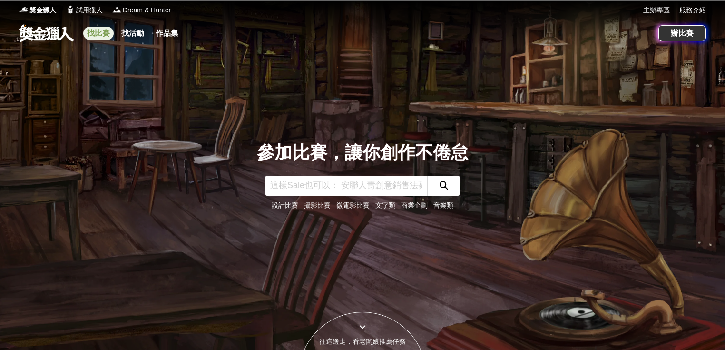
click at [97, 29] on link "找比賽" at bounding box center [98, 33] width 30 height 13
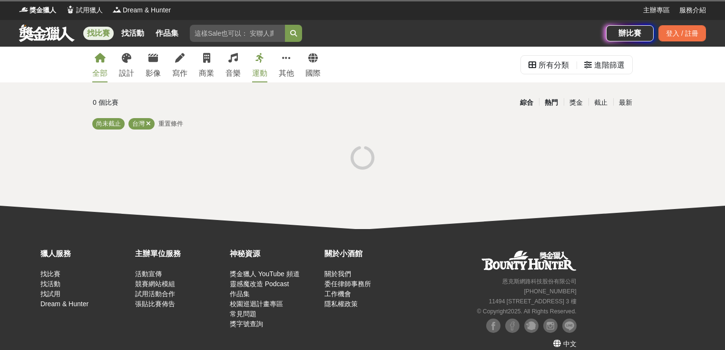
click at [544, 97] on div "熱門" at bounding box center [551, 102] width 25 height 17
click at [543, 102] on div "熱門" at bounding box center [551, 102] width 25 height 17
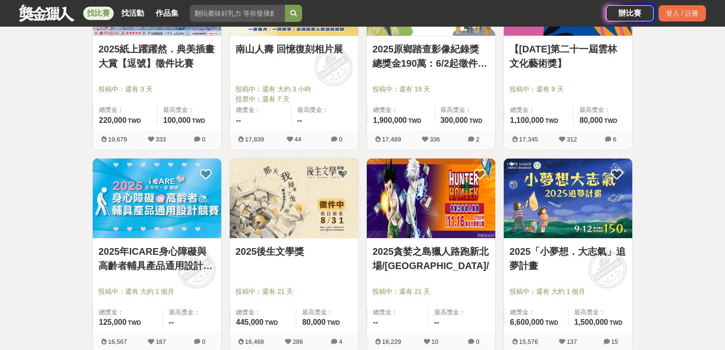
scroll to position [1136, 0]
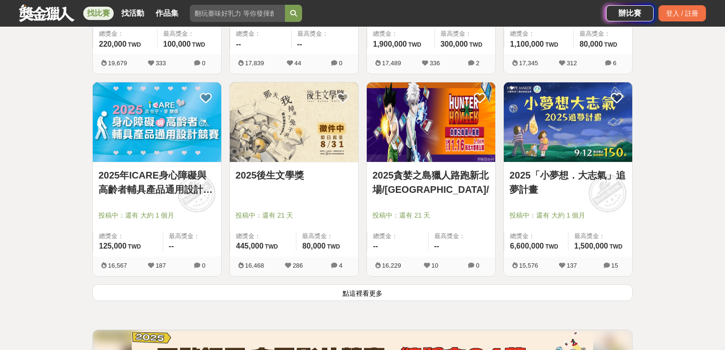
click at [312, 290] on button "點這裡看更多" at bounding box center [362, 292] width 540 height 17
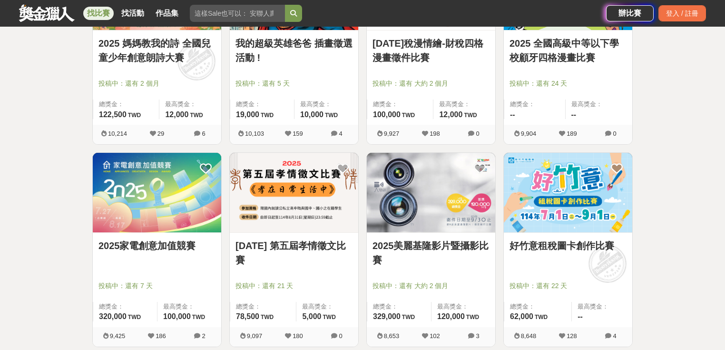
scroll to position [2391, 0]
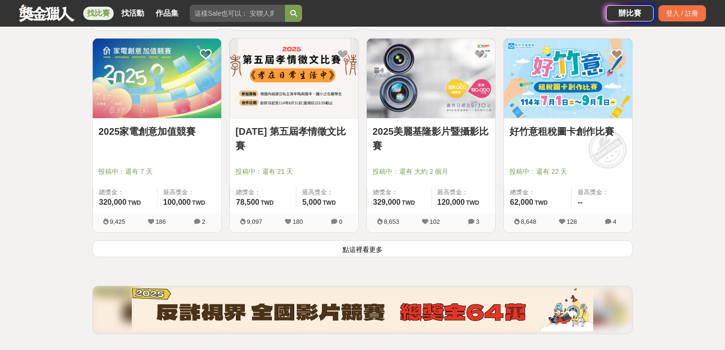
click at [322, 251] on button "點這裡看更多" at bounding box center [362, 248] width 540 height 17
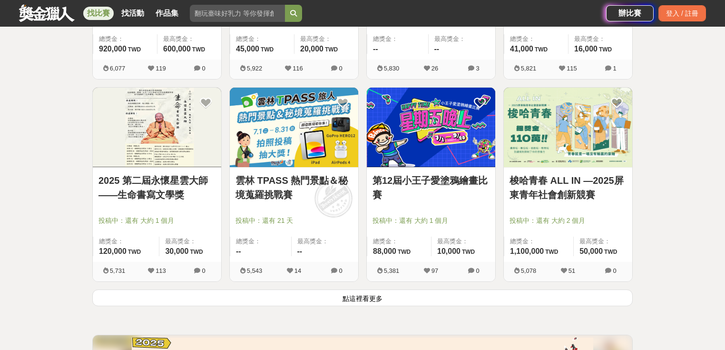
scroll to position [3609, 0]
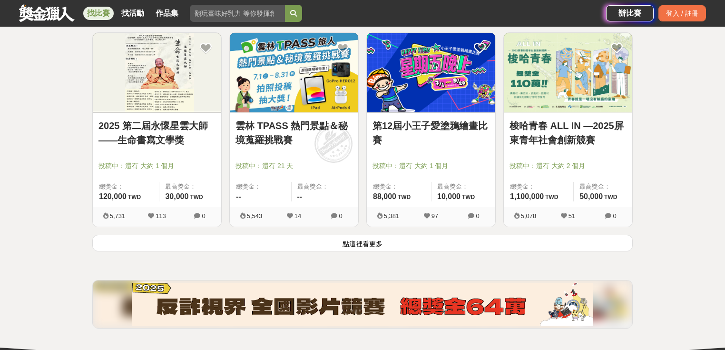
click at [334, 245] on button "點這裡看更多" at bounding box center [362, 242] width 540 height 17
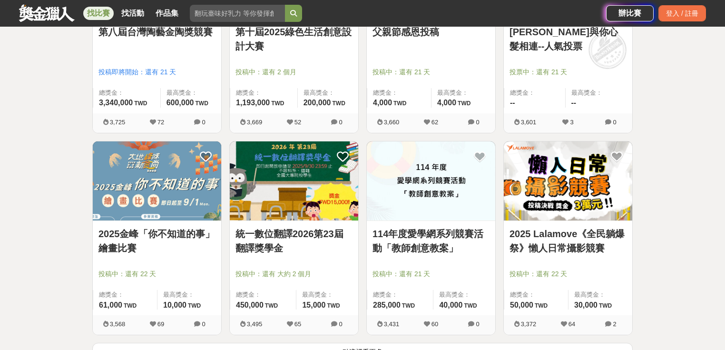
scroll to position [4903, 0]
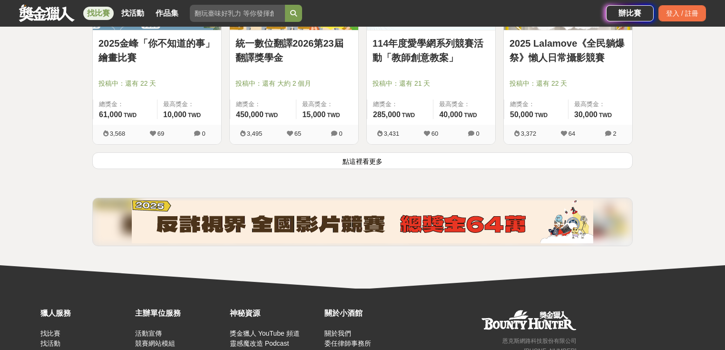
click at [418, 163] on button "點這裡看更多" at bounding box center [362, 160] width 540 height 17
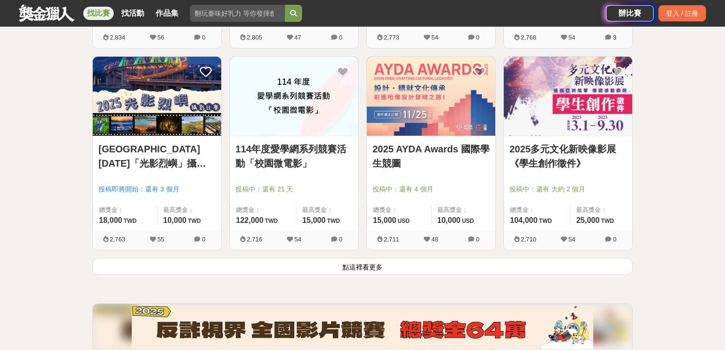
scroll to position [6044, 0]
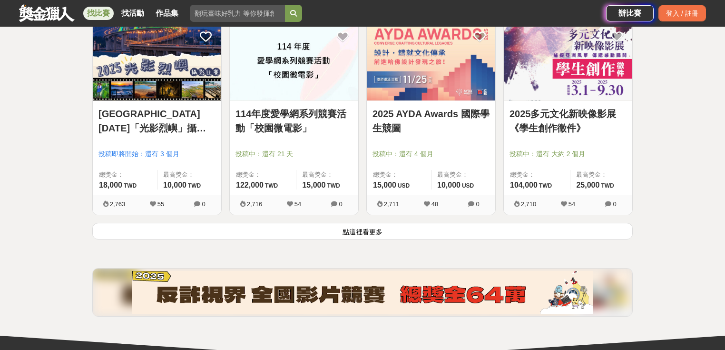
drag, startPoint x: 429, startPoint y: 243, endPoint x: 432, endPoint y: 234, distance: 9.2
click at [434, 229] on button "點這裡看更多" at bounding box center [362, 231] width 540 height 17
